Goal: Transaction & Acquisition: Download file/media

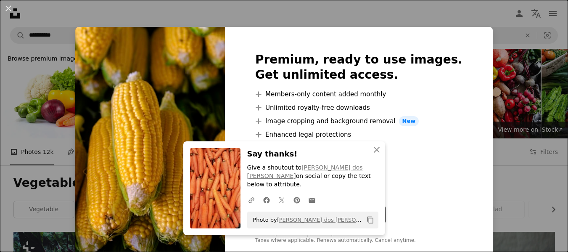
scroll to position [2098, 0]
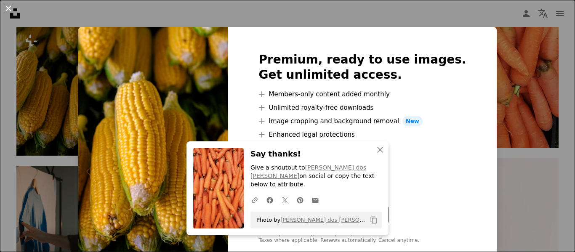
click at [9, 9] on button "An X shape" at bounding box center [8, 8] width 10 height 10
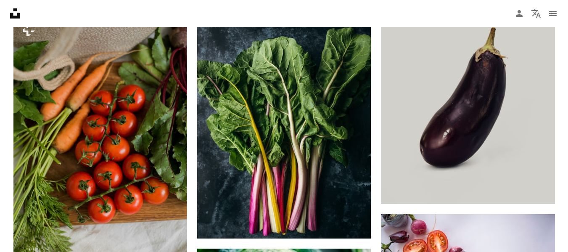
scroll to position [3203, 0]
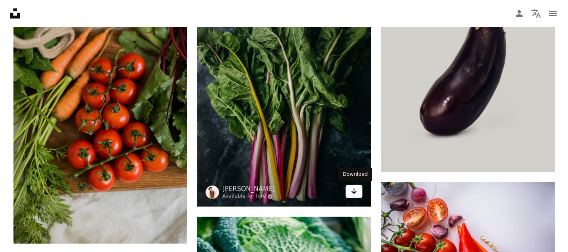
click at [359, 194] on link "Arrow pointing down" at bounding box center [354, 191] width 17 height 13
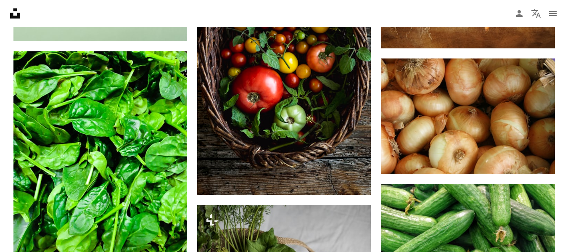
scroll to position [4521, 0]
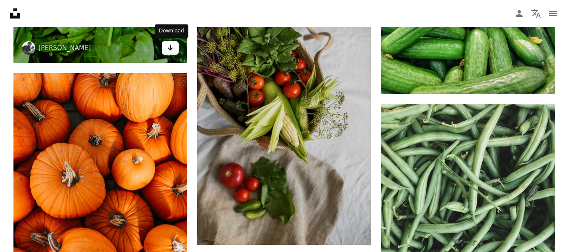
click at [175, 52] on link "Arrow pointing down" at bounding box center [170, 47] width 17 height 13
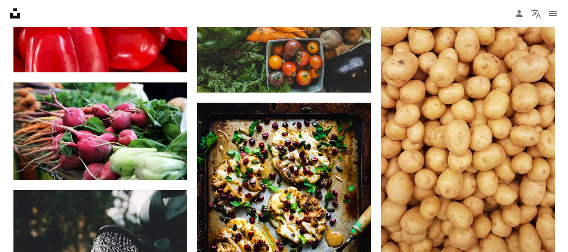
scroll to position [6281, 0]
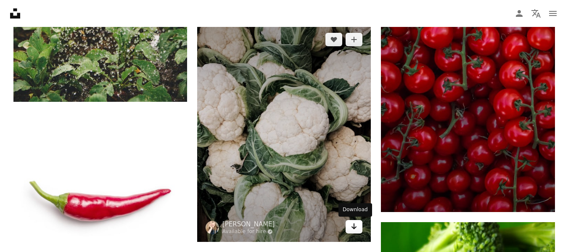
click at [355, 230] on icon "Arrow pointing down" at bounding box center [354, 226] width 7 height 10
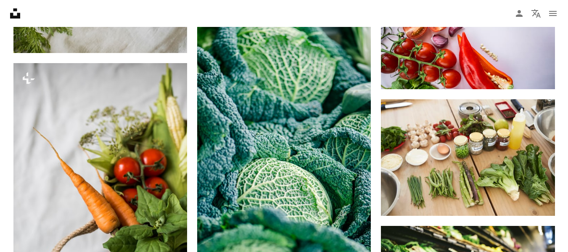
scroll to position [3378, 0]
